Goal: Task Accomplishment & Management: Use online tool/utility

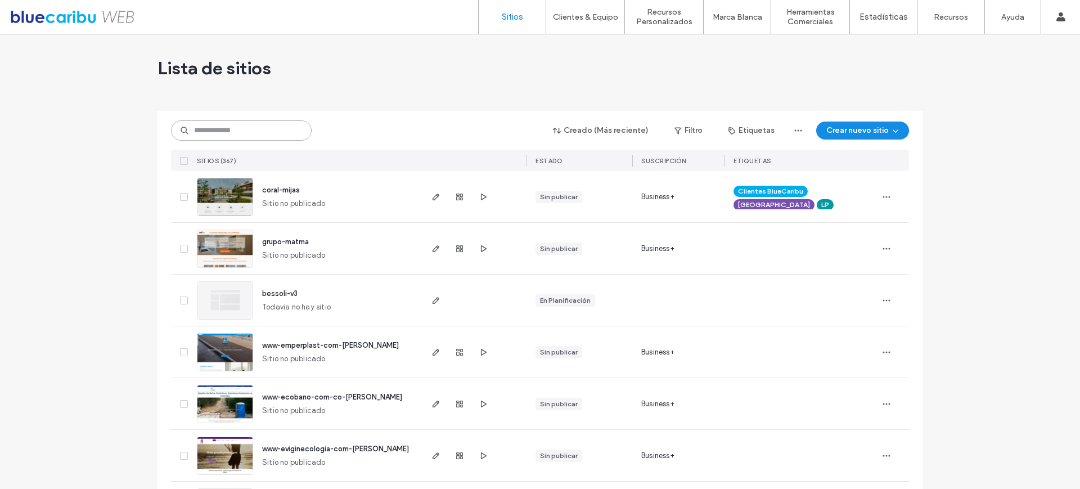
click at [242, 132] on input at bounding box center [241, 130] width 141 height 20
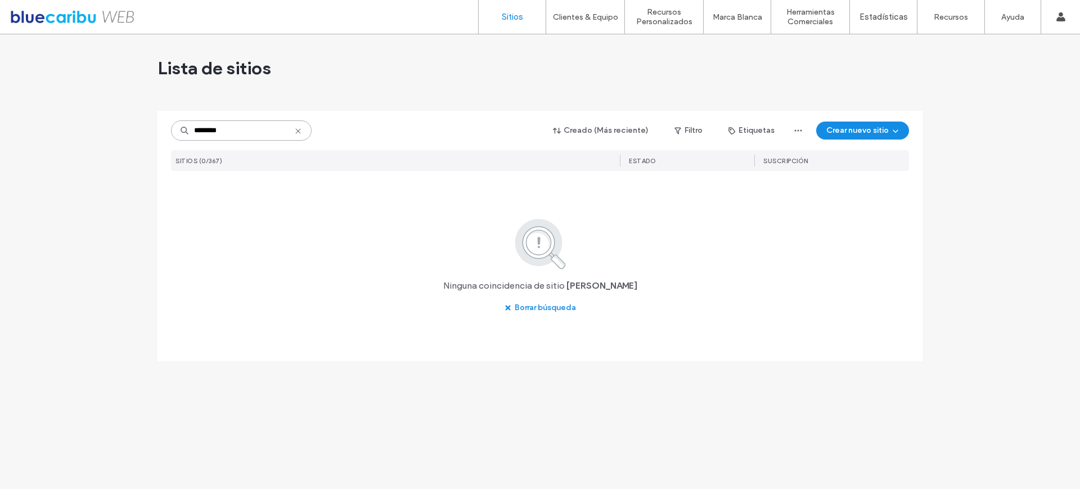
drag, startPoint x: 198, startPoint y: 131, endPoint x: 184, endPoint y: 128, distance: 14.3
click at [184, 128] on div "********" at bounding box center [241, 130] width 141 height 20
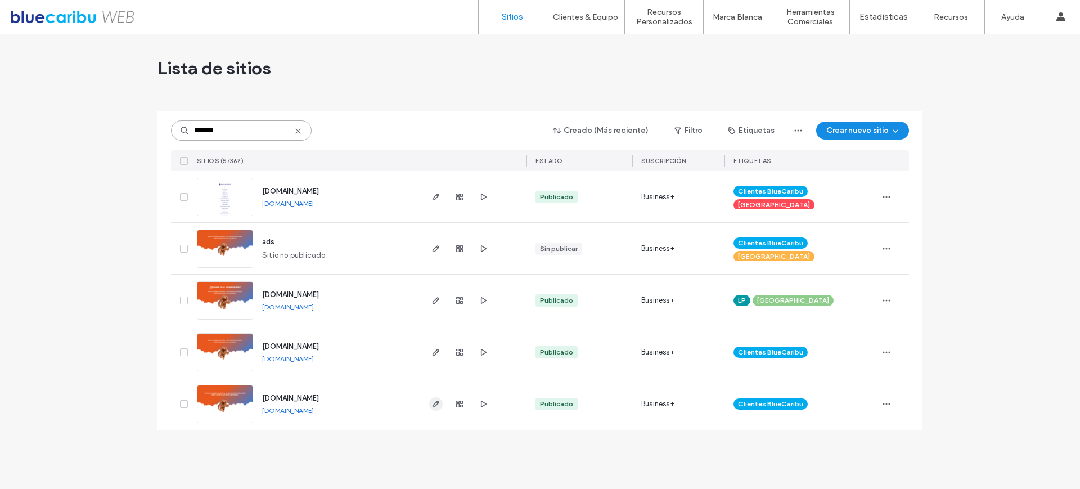
type input "*******"
click at [440, 401] on span "button" at bounding box center [435, 403] width 13 height 13
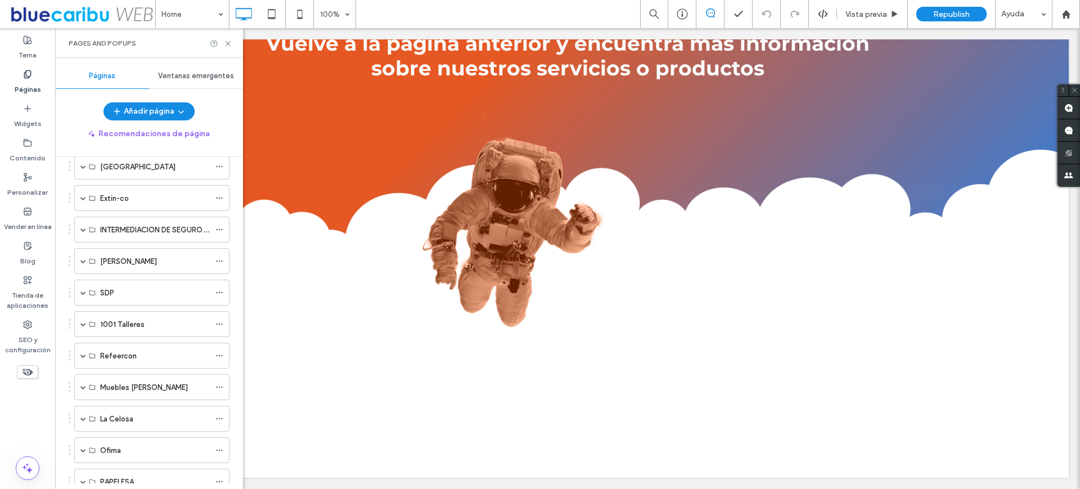
scroll to position [4147, 0]
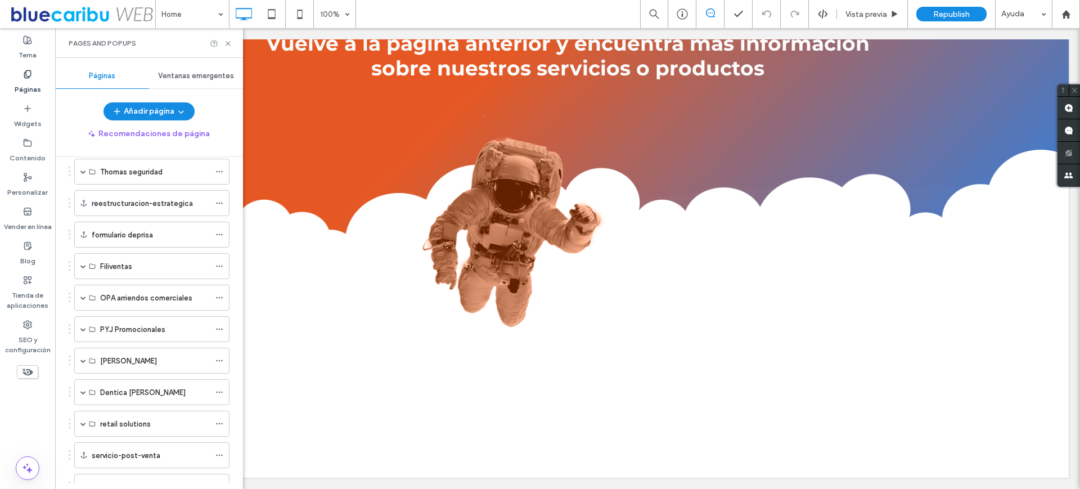
click at [237, 114] on div "Añadir página" at bounding box center [149, 111] width 188 height 18
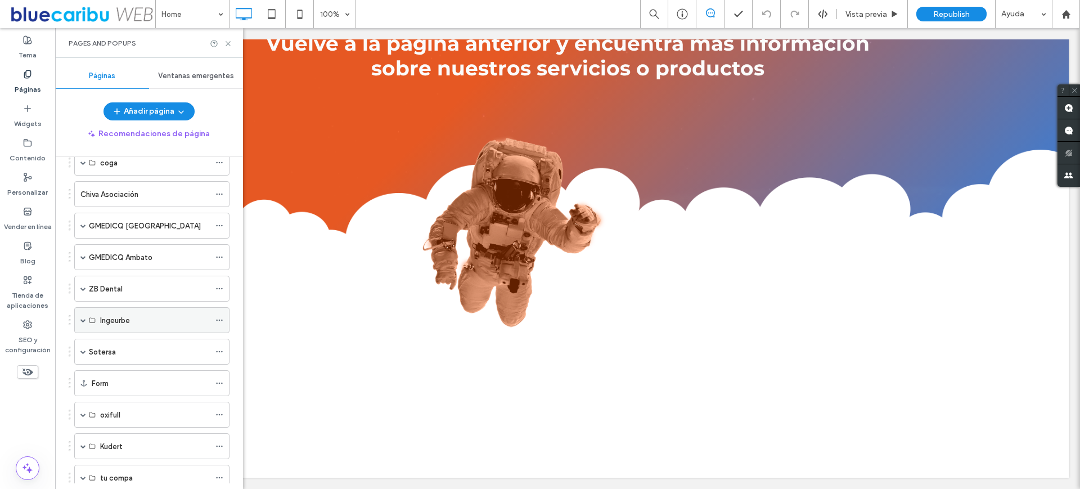
click at [85, 318] on span at bounding box center [83, 320] width 6 height 6
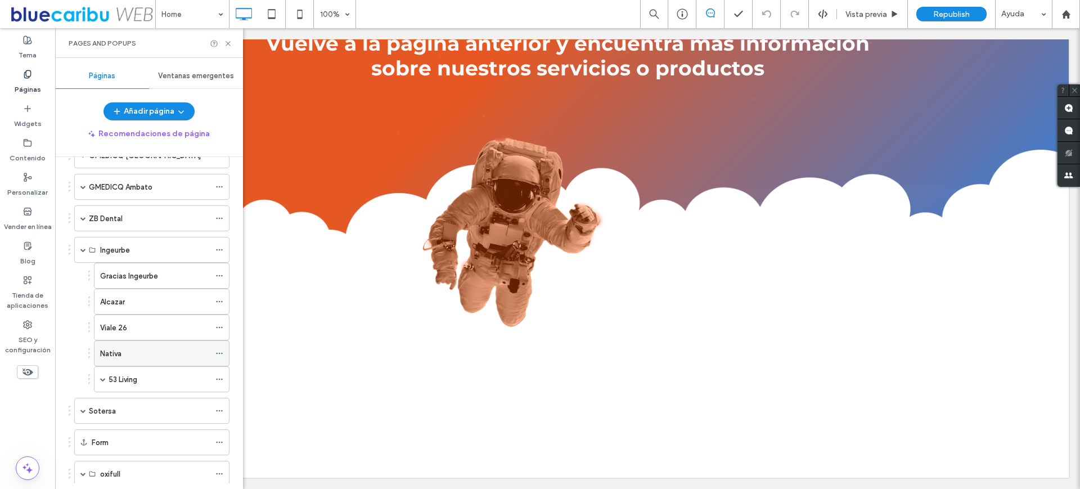
click at [149, 351] on div "Nativa" at bounding box center [155, 353] width 110 height 12
click at [229, 42] on icon at bounding box center [228, 43] width 8 height 8
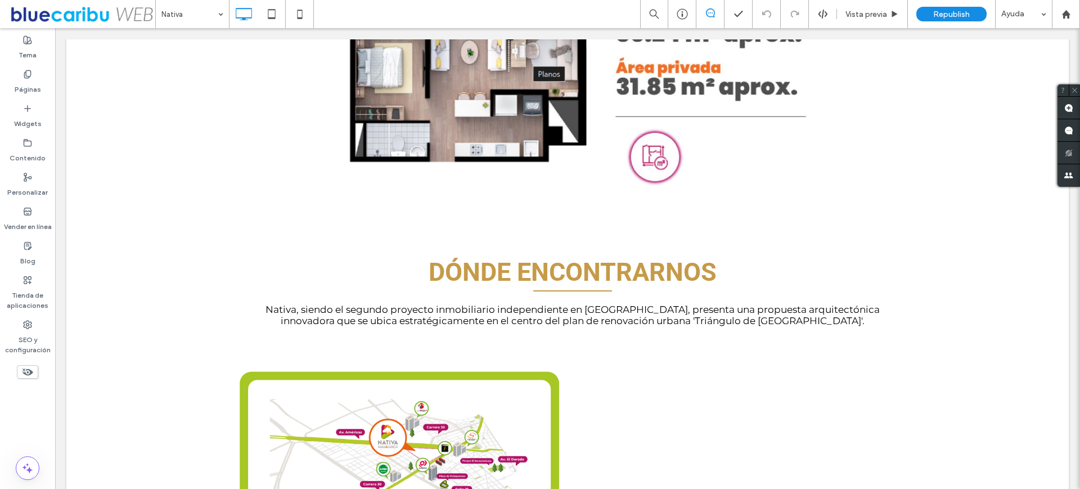
scroll to position [1917, 0]
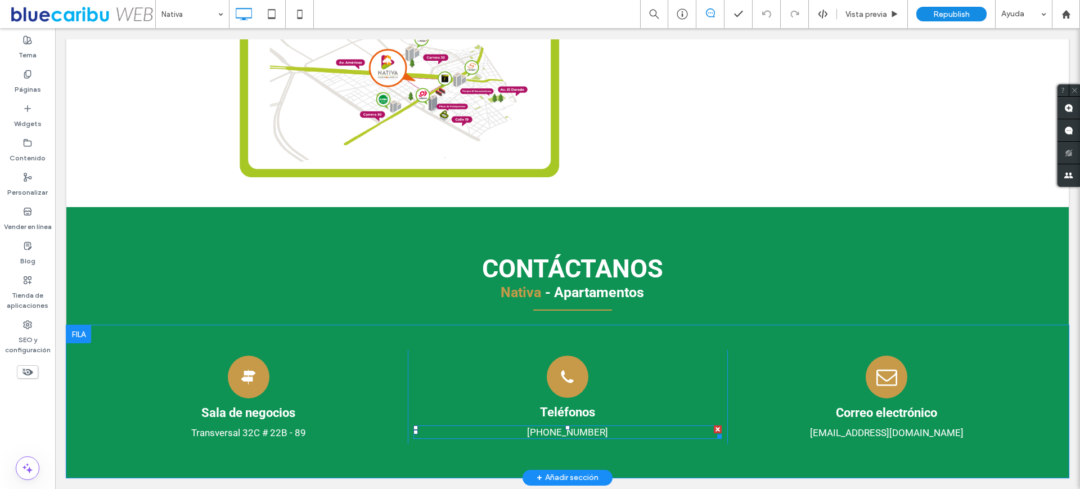
click at [561, 432] on span "[PHONE_NUMBER]" at bounding box center [567, 431] width 81 height 11
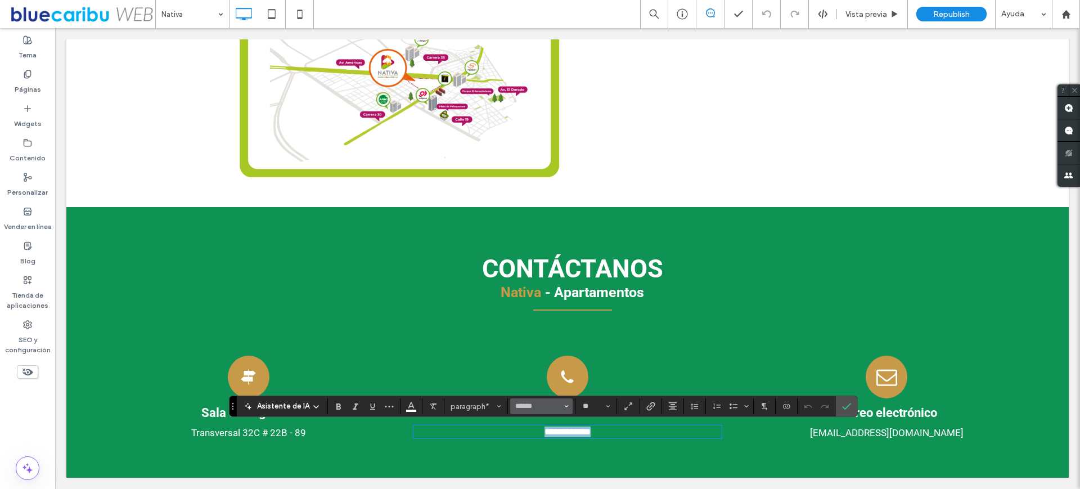
copy span "**********"
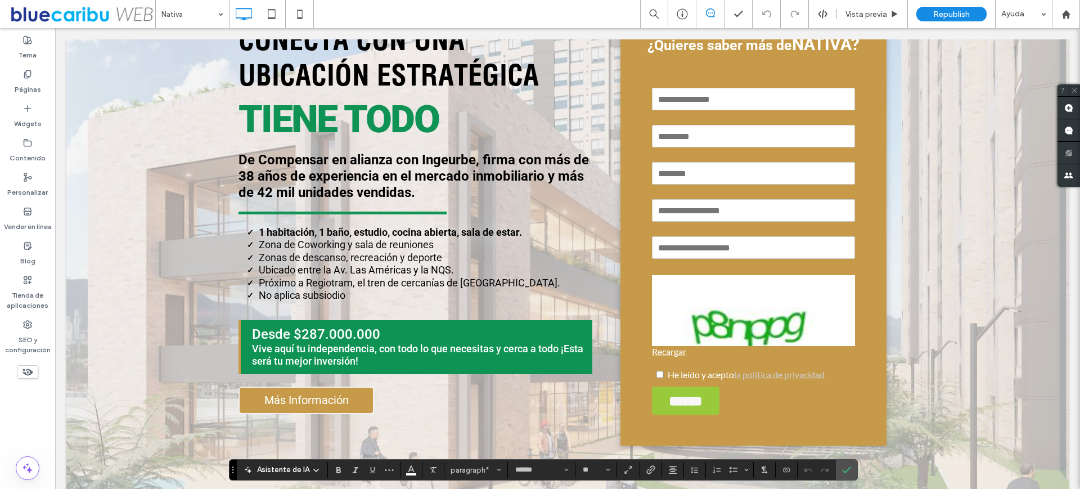
scroll to position [141, 0]
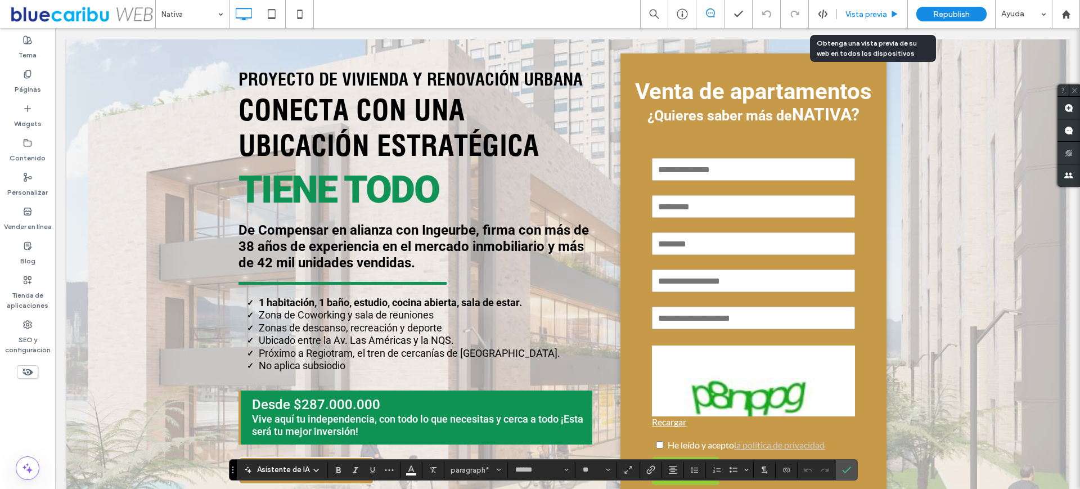
click at [868, 15] on span "Vista previa" at bounding box center [866, 15] width 42 height 10
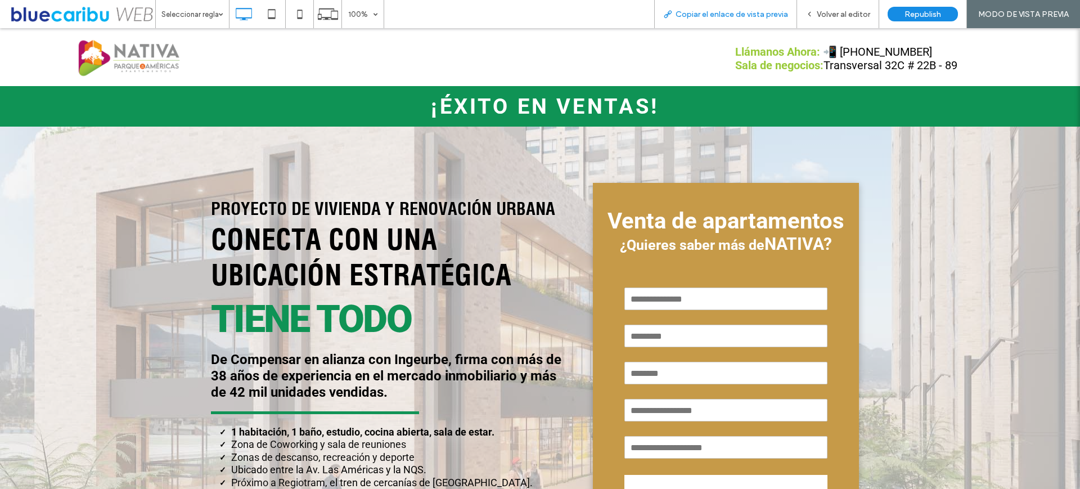
click at [754, 17] on span "Copiar el enlace de vista previa" at bounding box center [731, 15] width 112 height 10
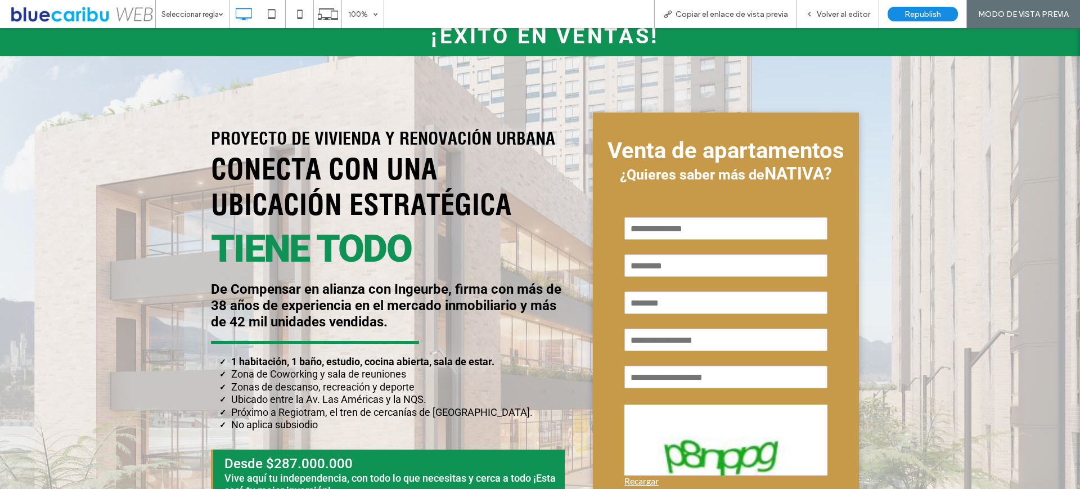
scroll to position [141, 0]
